Goal: Find specific page/section: Find specific page/section

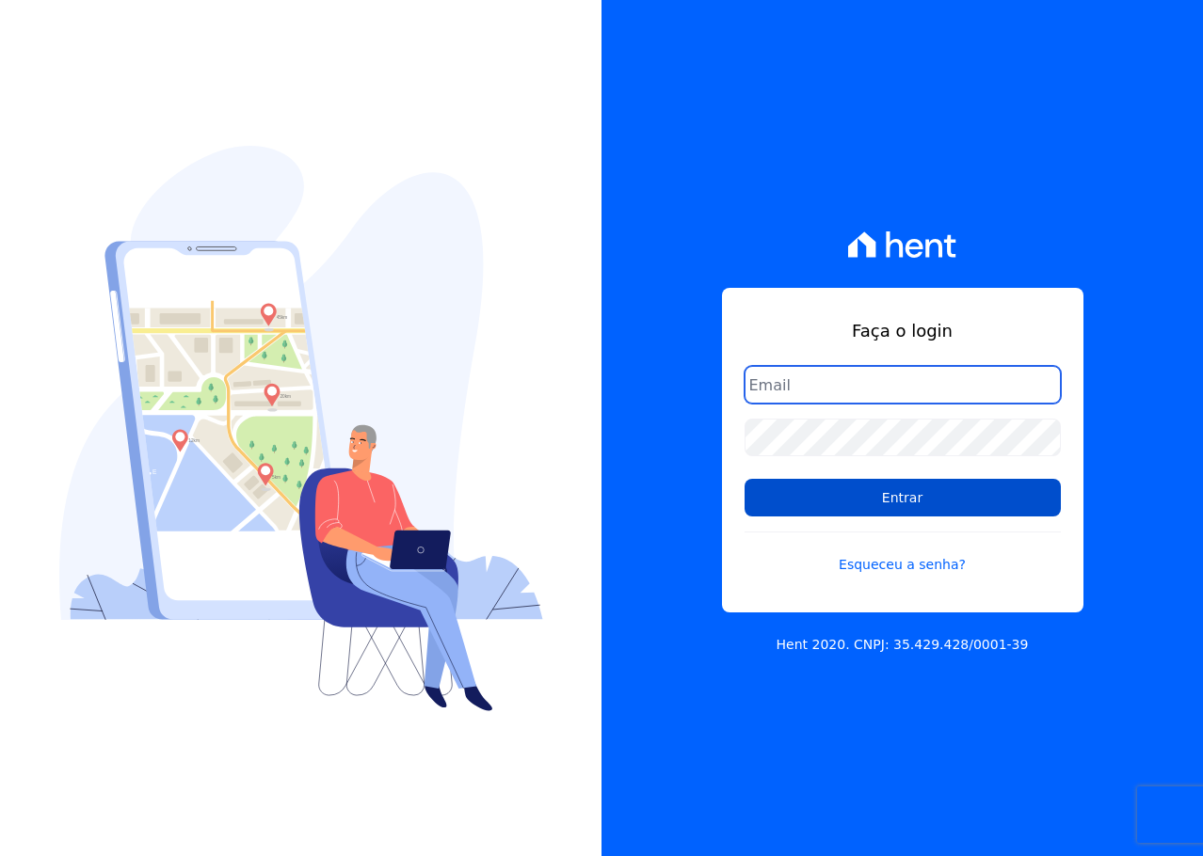
type input "[PERSON_NAME][EMAIL_ADDRESS][DOMAIN_NAME]"
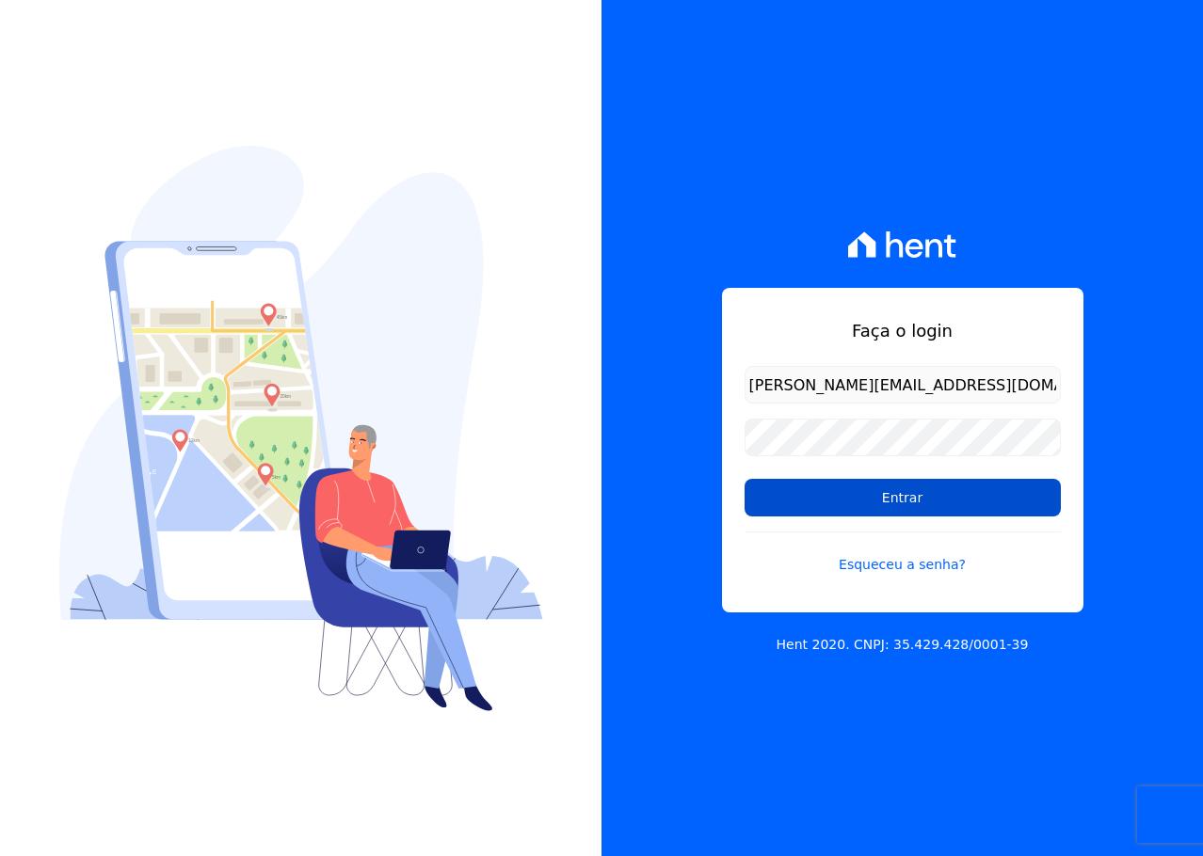
click at [815, 488] on input "Entrar" at bounding box center [902, 498] width 316 height 38
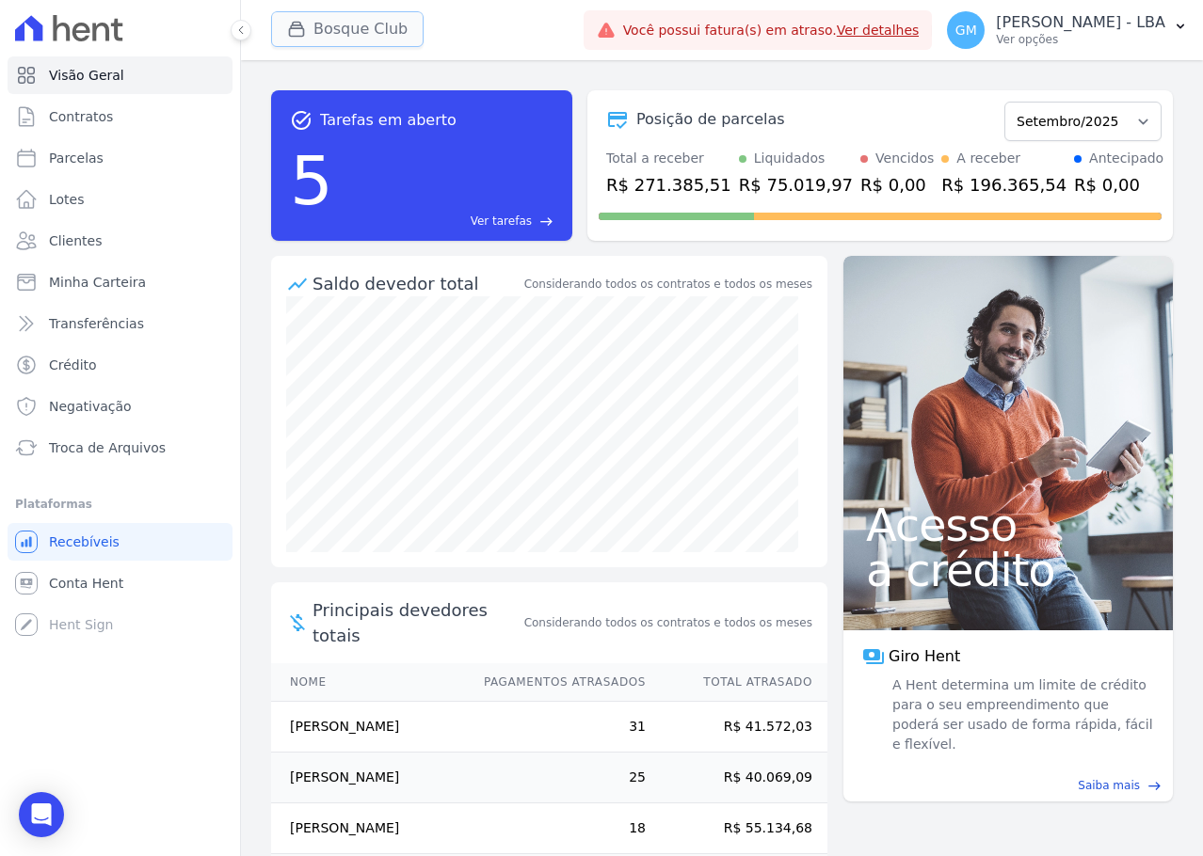
click at [345, 29] on button "Bosque Club" at bounding box center [347, 29] width 152 height 36
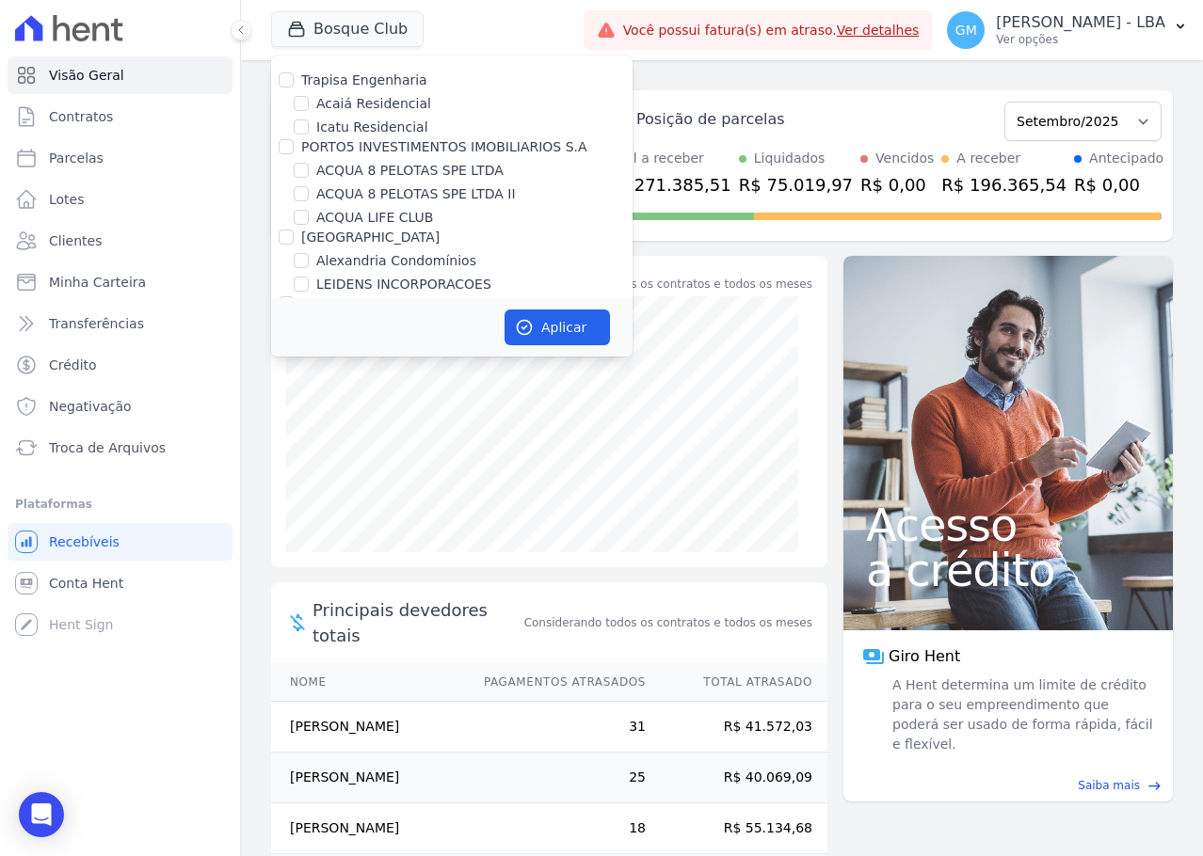
scroll to position [3417, 0]
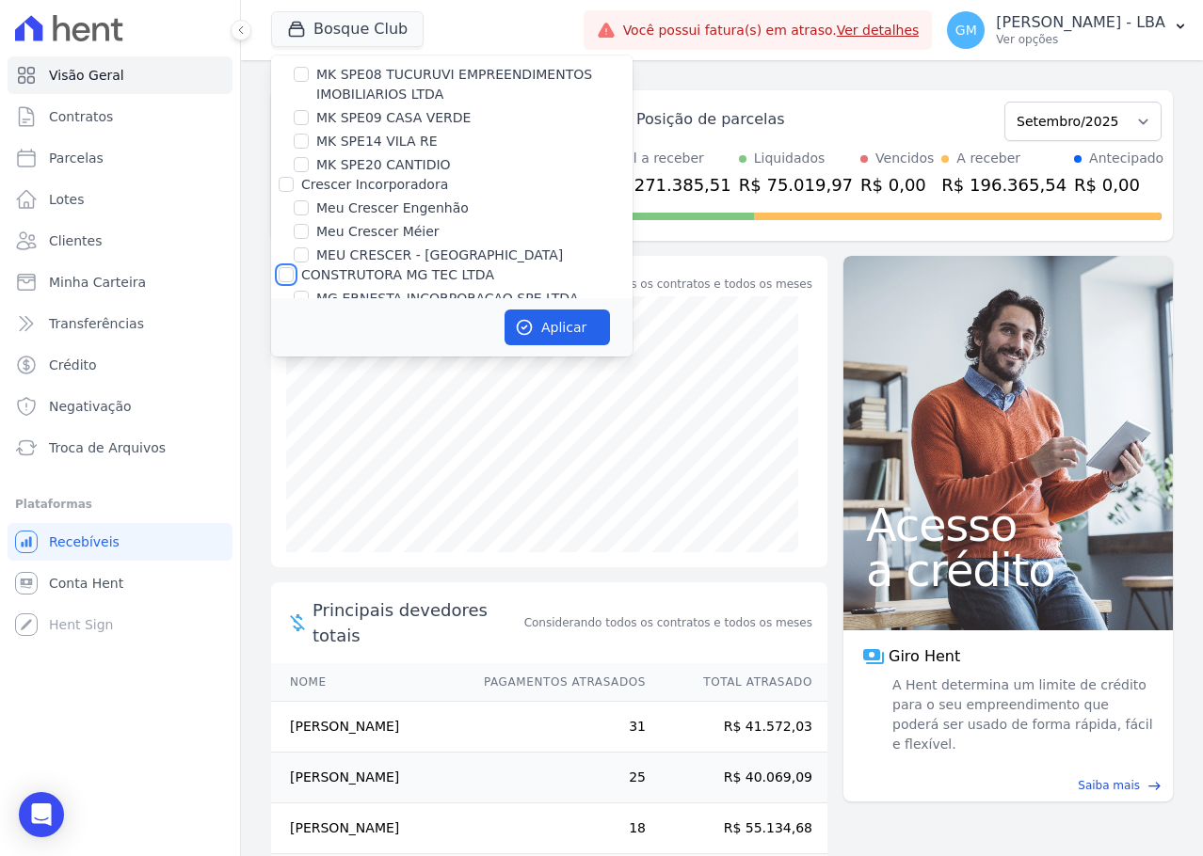
click at [285, 267] on input "CONSTRUTORA MG TEC LTDA" at bounding box center [286, 274] width 15 height 15
checkbox input "true"
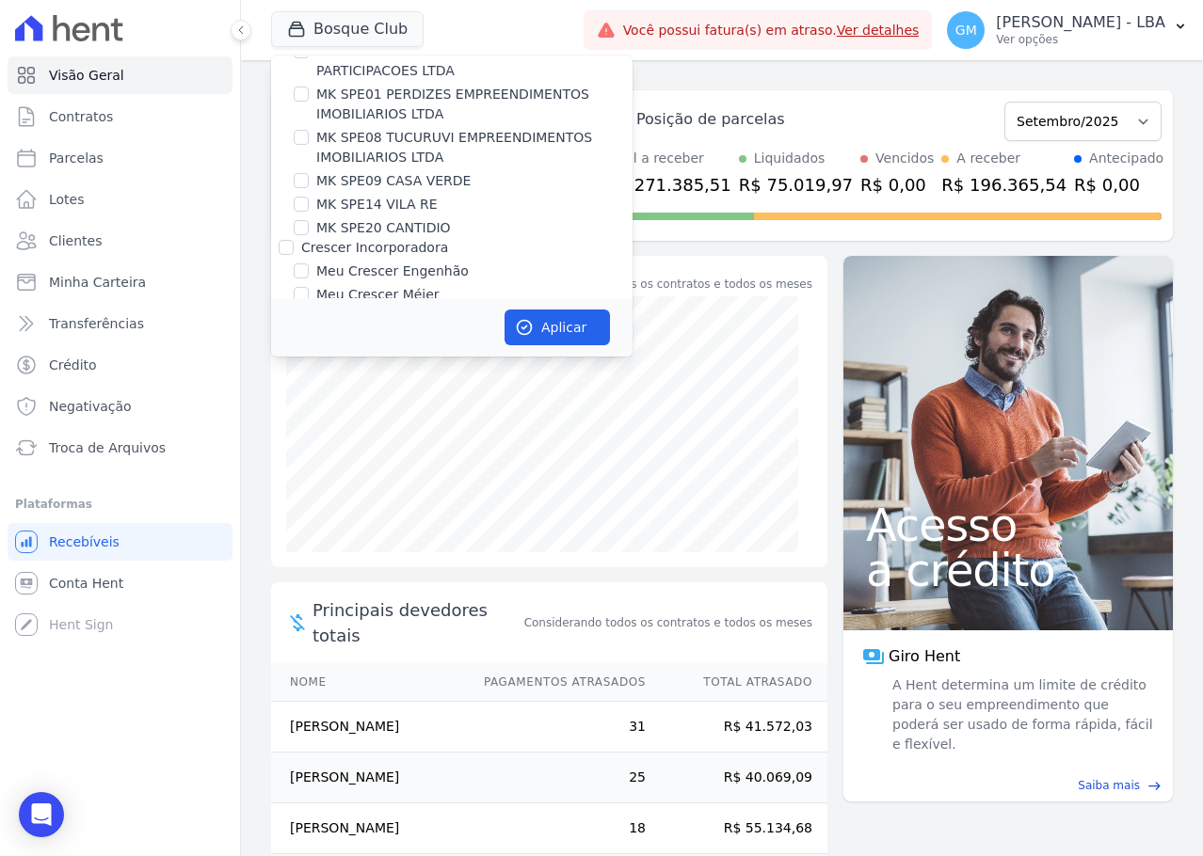
scroll to position [3317, 0]
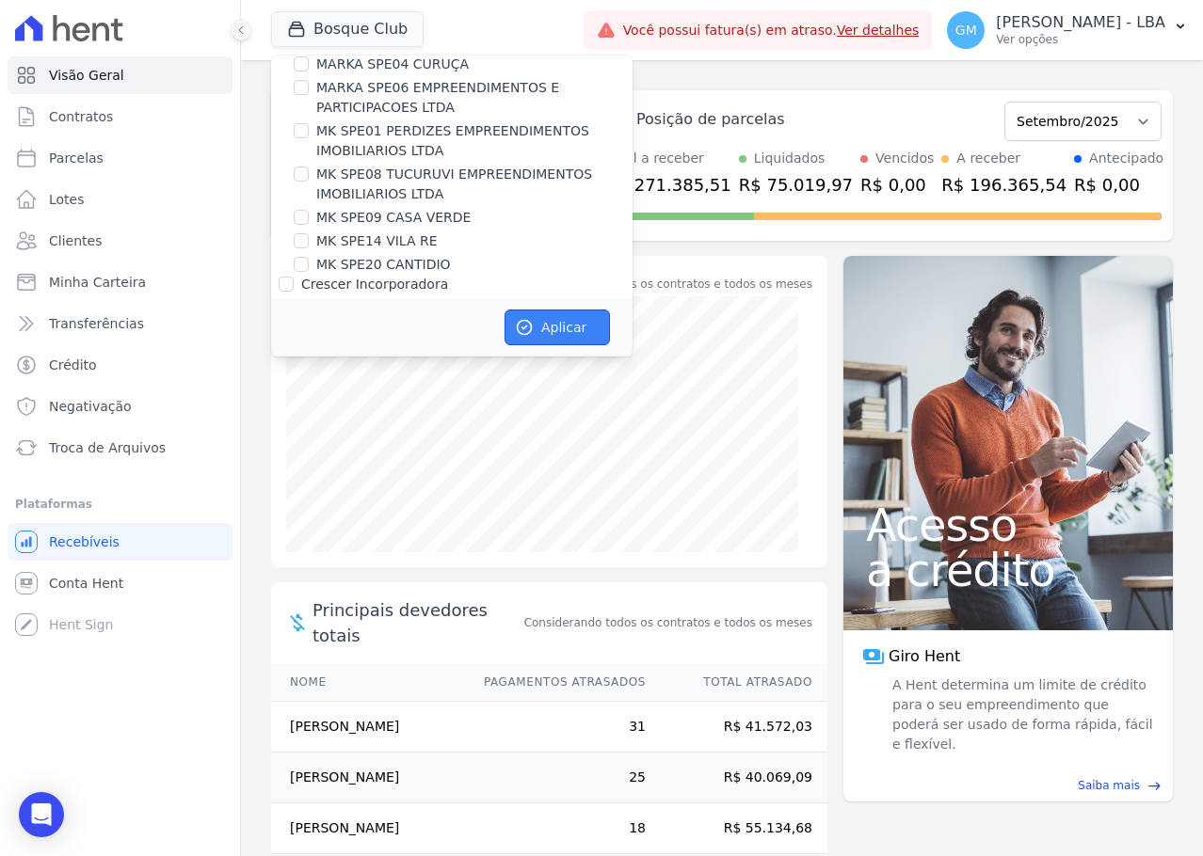
click at [538, 320] on button "Aplicar" at bounding box center [556, 328] width 105 height 36
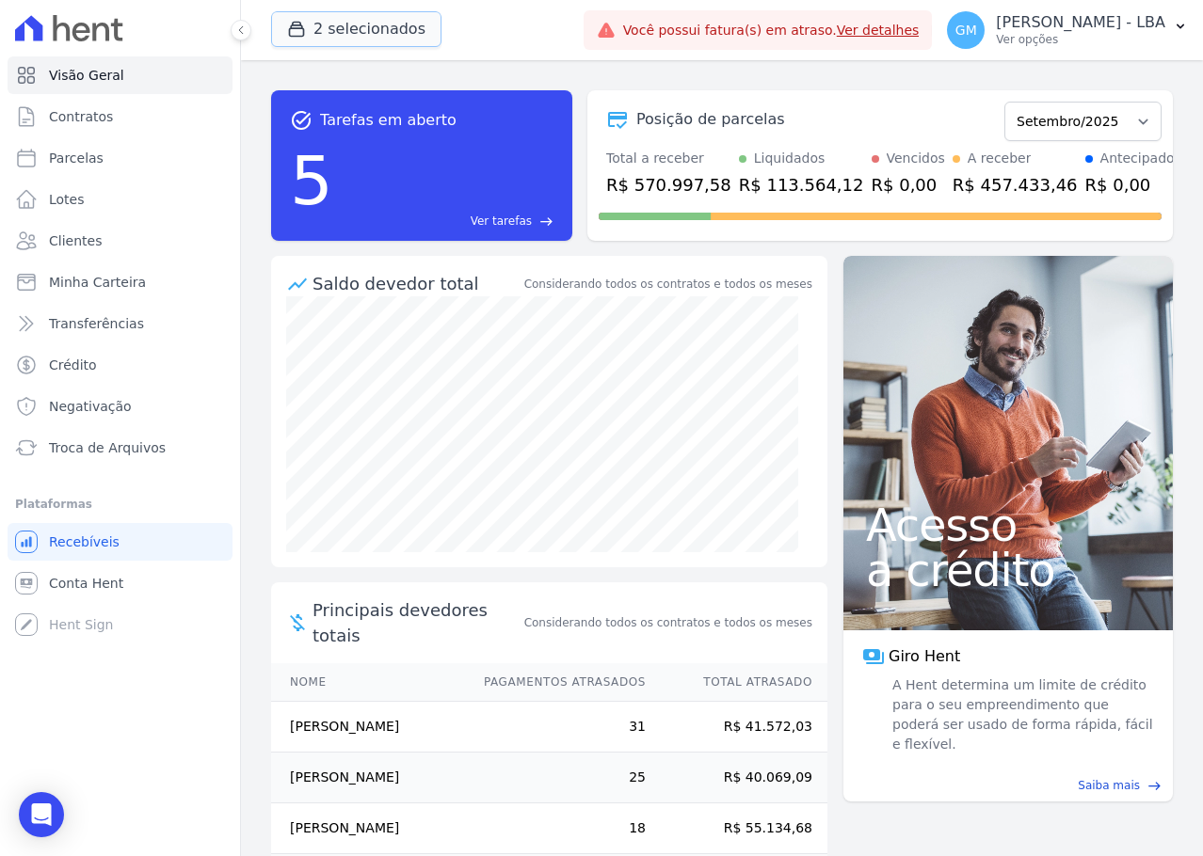
click at [387, 31] on button "2 selecionados" at bounding box center [356, 29] width 170 height 36
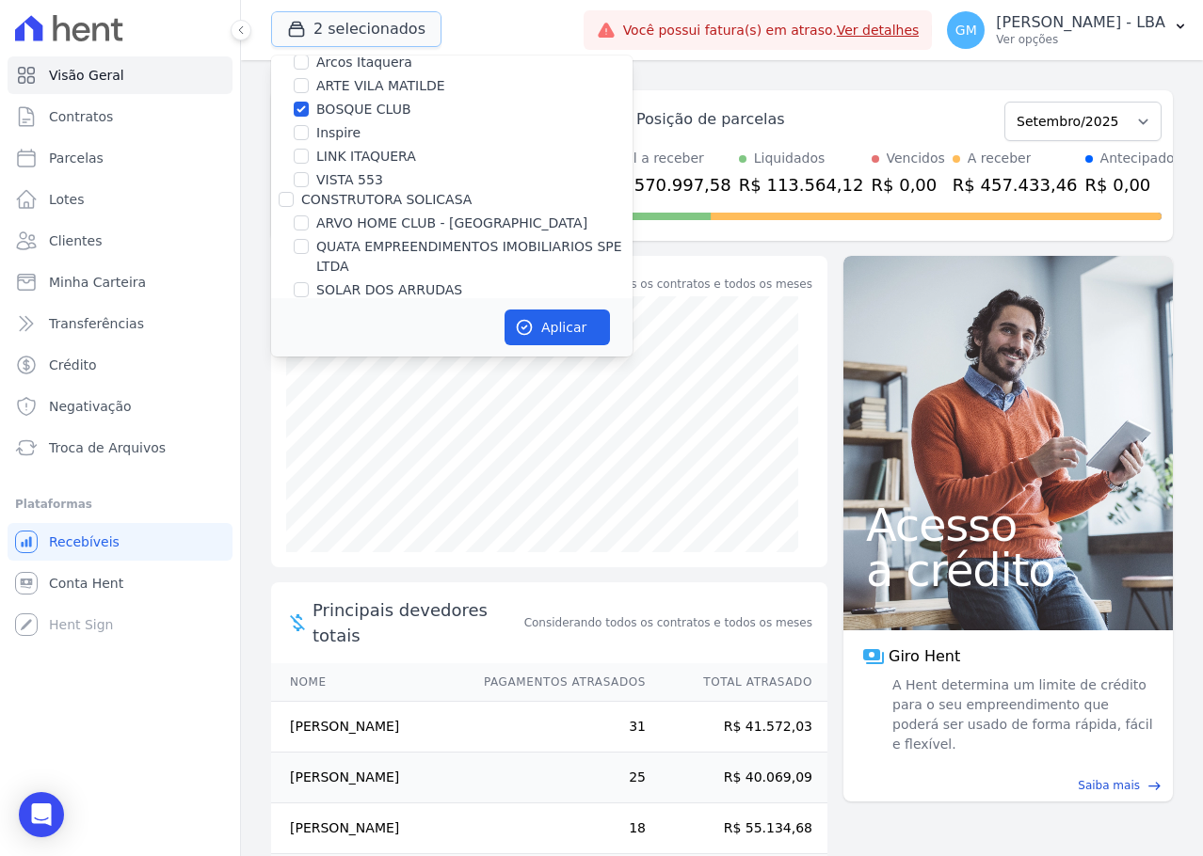
scroll to position [282, 0]
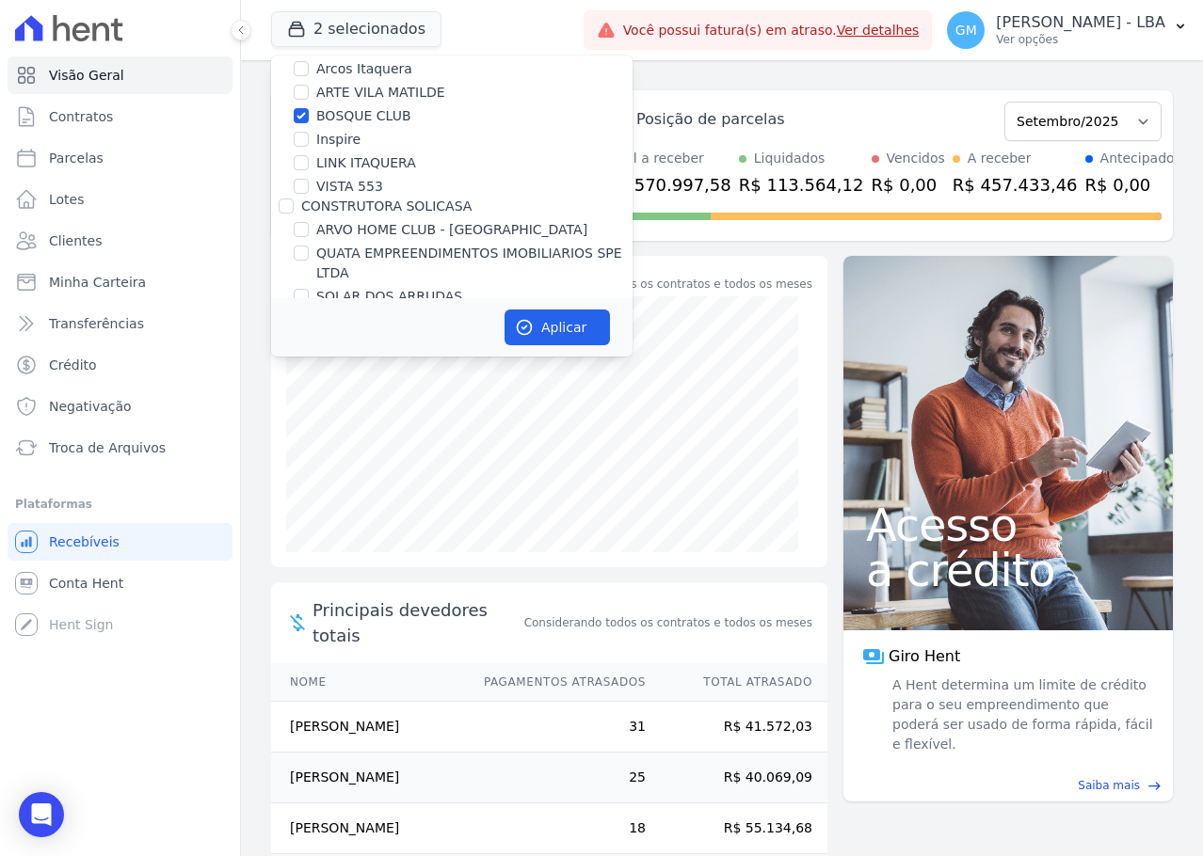
click at [348, 114] on label "BOSQUE CLUB" at bounding box center [363, 116] width 95 height 20
click at [309, 114] on input "BOSQUE CLUB" at bounding box center [301, 115] width 15 height 15
checkbox input "false"
click at [529, 326] on icon "button" at bounding box center [524, 327] width 19 height 19
